Goal: Task Accomplishment & Management: Manage account settings

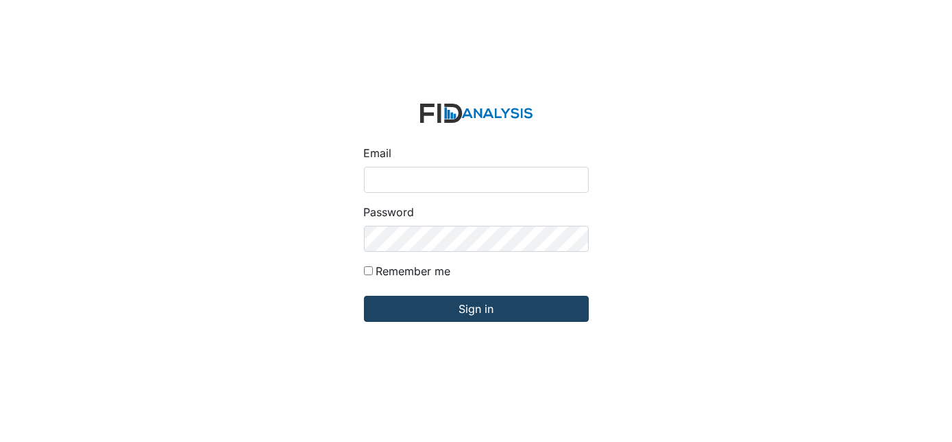
type input "[EMAIL_ADDRESS][DOMAIN_NAME]"
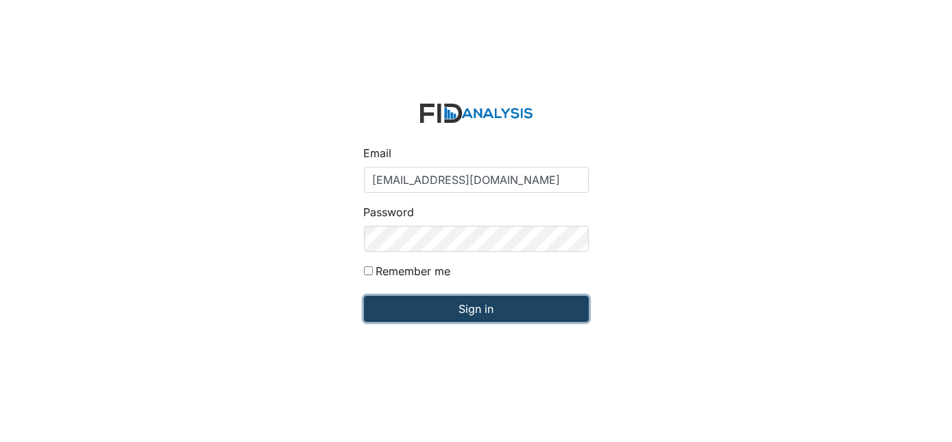
click at [464, 302] on input "Sign in" at bounding box center [476, 309] width 225 height 26
